Goal: Task Accomplishment & Management: Use online tool/utility

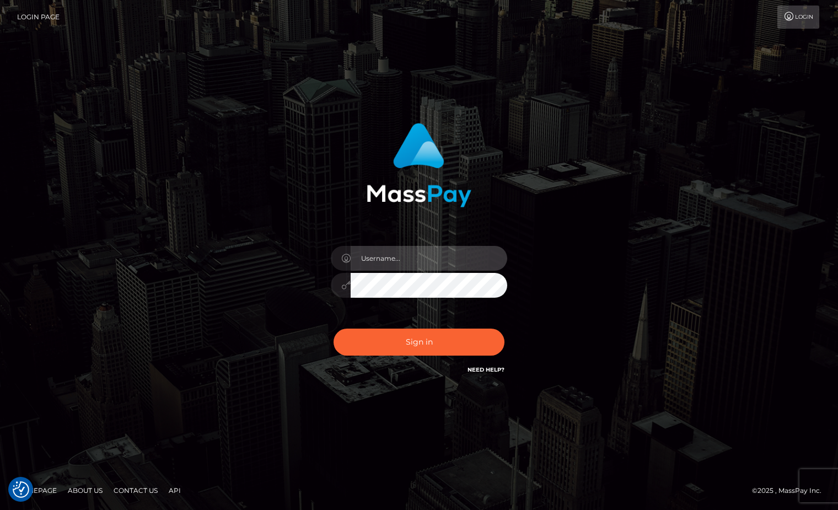
click at [449, 262] on input "text" at bounding box center [429, 258] width 157 height 25
type input "Sameer.megabonanza"
click at [334, 329] on button "Sign in" at bounding box center [419, 342] width 171 height 27
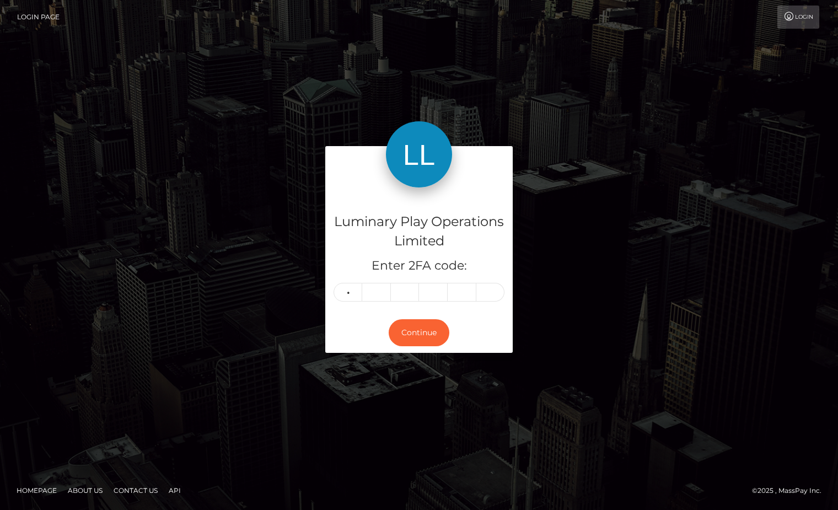
type input "4"
type input "1"
type input "2"
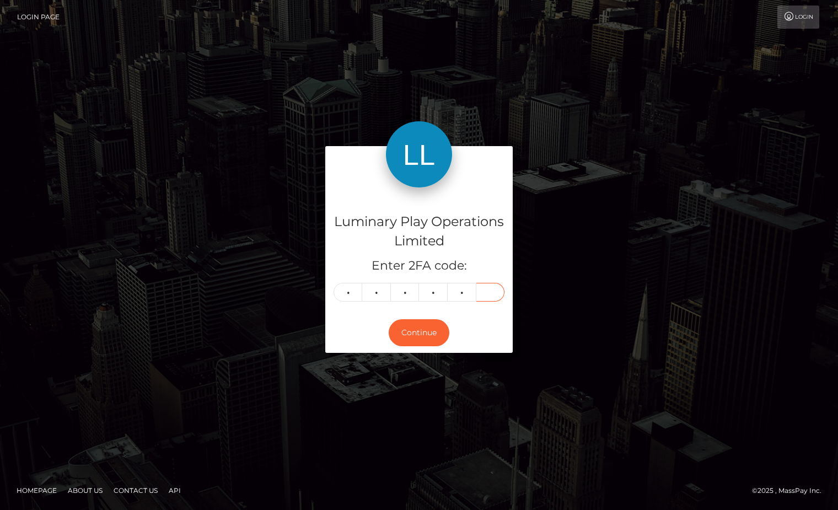
type input "7"
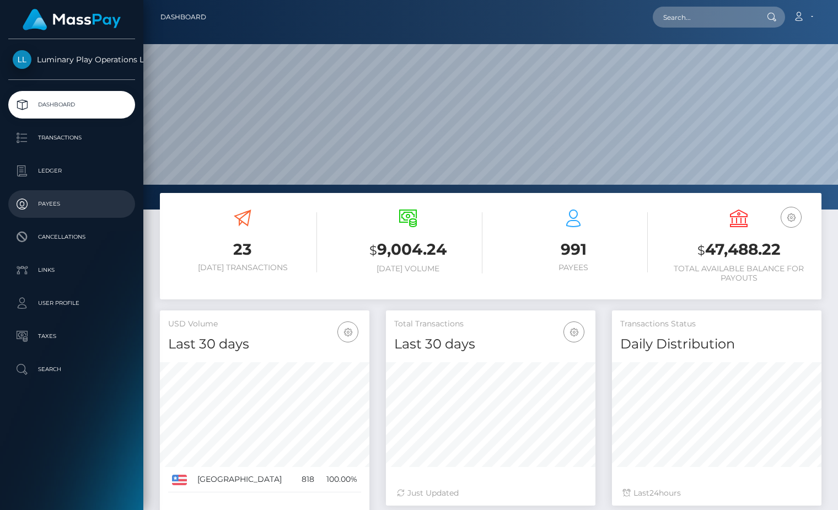
scroll to position [195, 210]
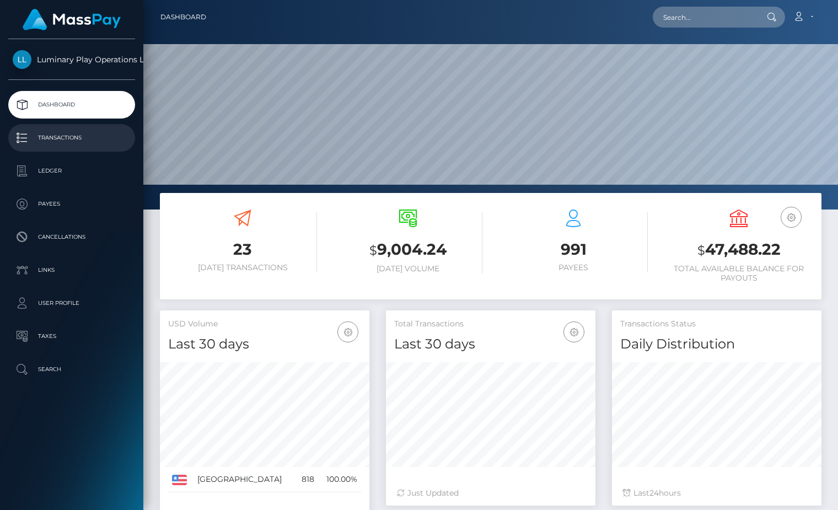
click at [97, 133] on p "Transactions" at bounding box center [72, 138] width 118 height 17
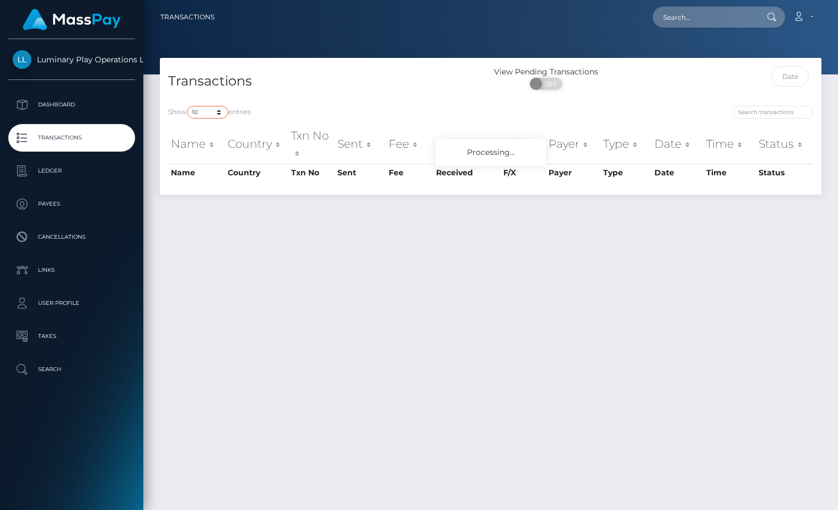
click at [207, 109] on select "10 25 50 100 250 500 1,000 3,500" at bounding box center [207, 112] width 41 height 13
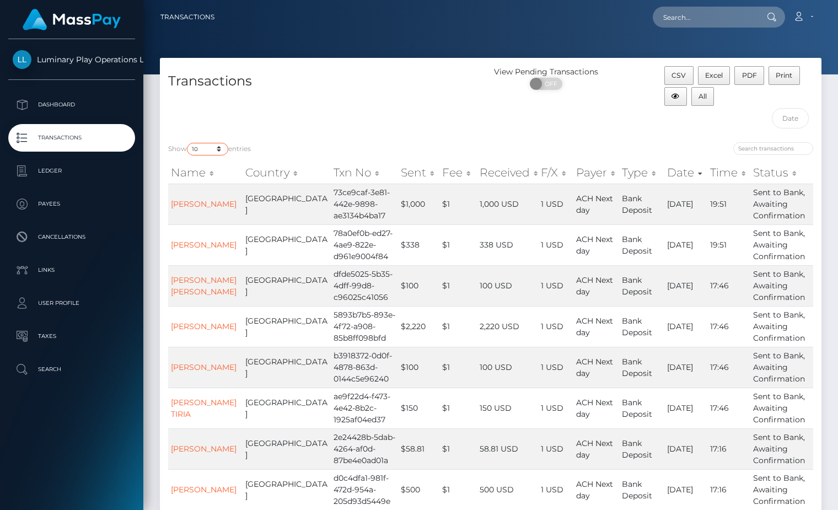
select select "3500"
click at [188, 143] on select "10 25 50 100 250 500 1,000 3,500" at bounding box center [207, 149] width 41 height 13
click at [414, 88] on h4 "Transactions" at bounding box center [325, 81] width 314 height 19
click at [708, 102] on button "All" at bounding box center [703, 96] width 23 height 19
